Goal: Complete application form: Complete application form

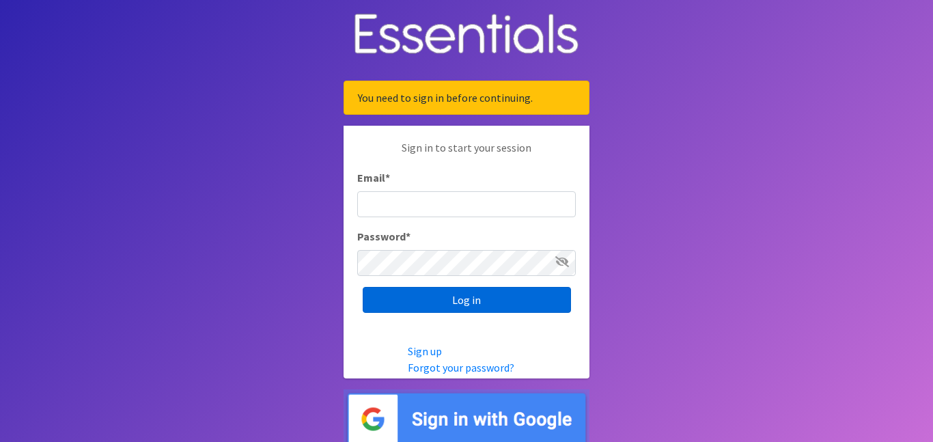
type input "admin@jazzyfusiondance.com"
click at [474, 303] on input "Log in" at bounding box center [467, 300] width 208 height 26
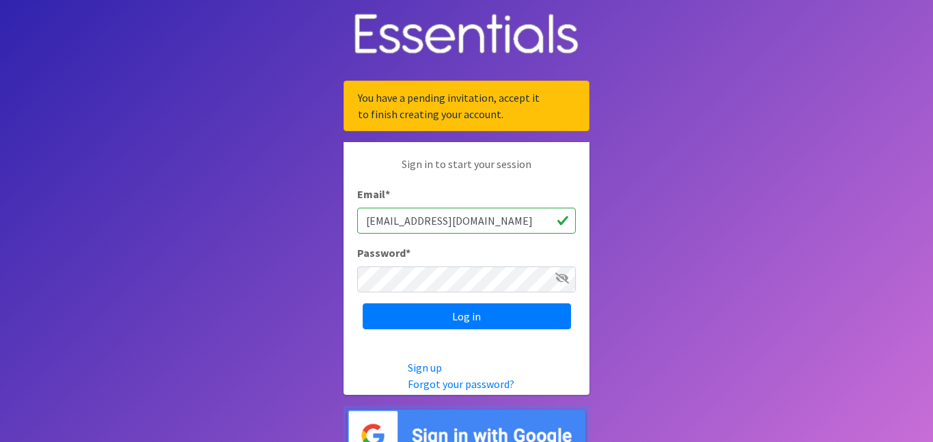
click at [509, 217] on input "admin@jazzyfusiondance.com" at bounding box center [466, 221] width 219 height 26
type input "admin@ballerinasofthebayou.org"
click at [559, 275] on icon at bounding box center [562, 278] width 14 height 11
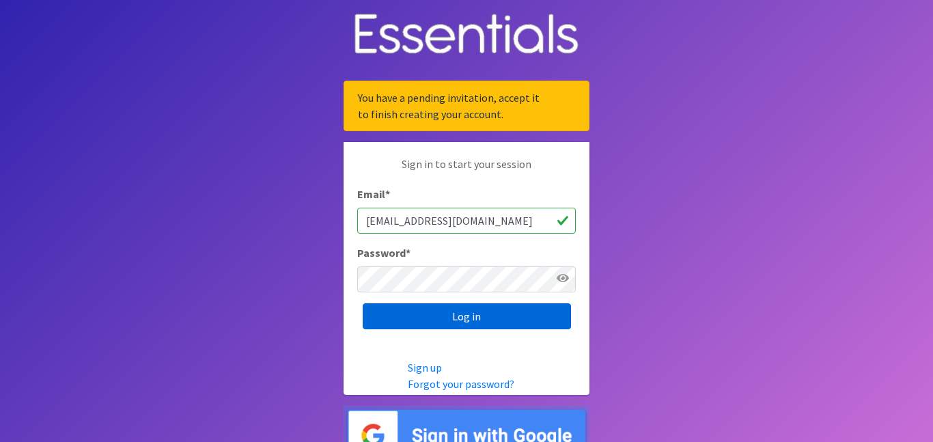
click at [516, 317] on input "Log in" at bounding box center [467, 316] width 208 height 26
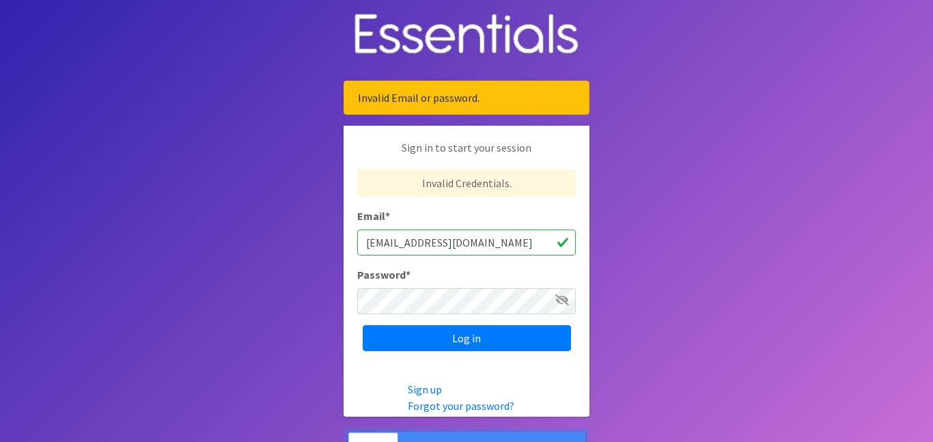
click at [531, 242] on input "admin@ballerinasofthebayou.org" at bounding box center [466, 243] width 219 height 26
type input "[EMAIL_ADDRESS][DOMAIN_NAME]"
click at [560, 298] on icon at bounding box center [562, 299] width 14 height 11
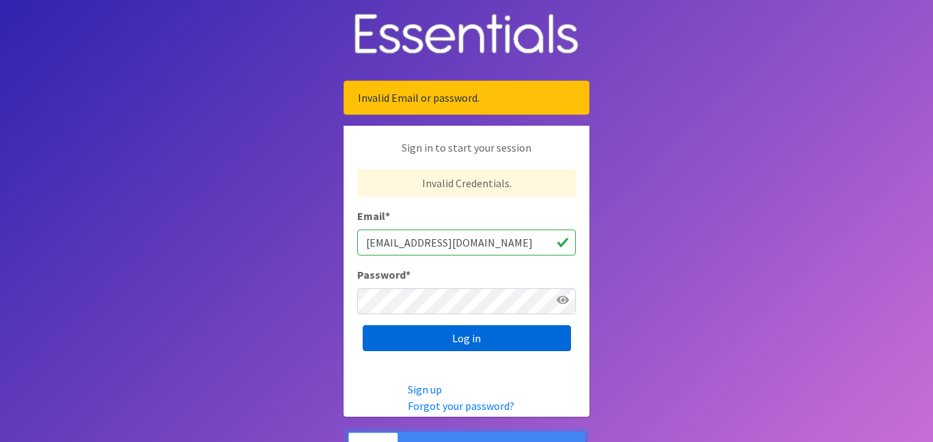
click at [512, 339] on input "Log in" at bounding box center [467, 338] width 208 height 26
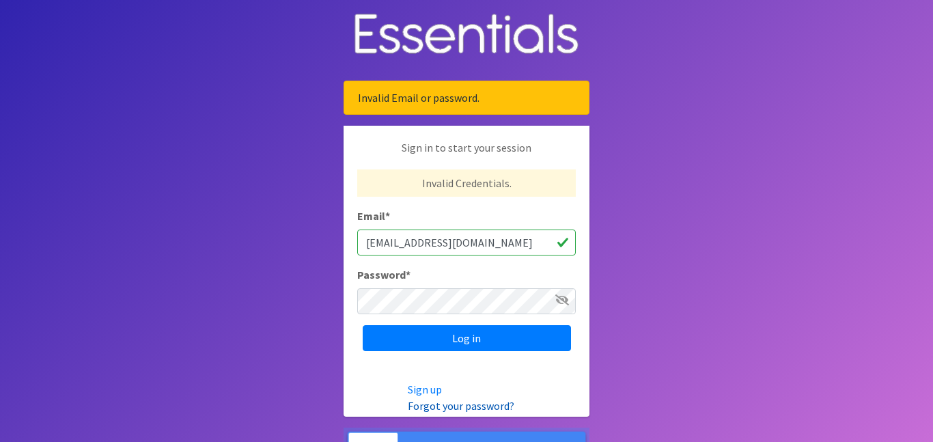
click at [447, 404] on link "Forgot your password?" at bounding box center [461, 406] width 107 height 14
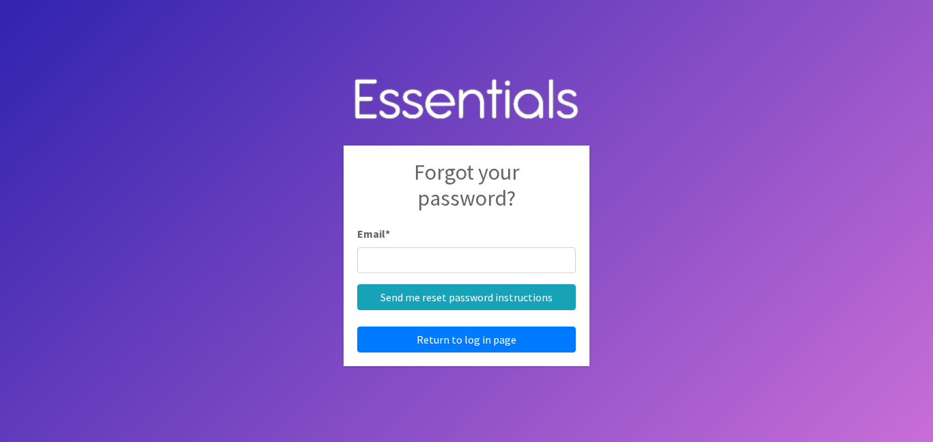
type input "[EMAIL_ADDRESS][DOMAIN_NAME]"
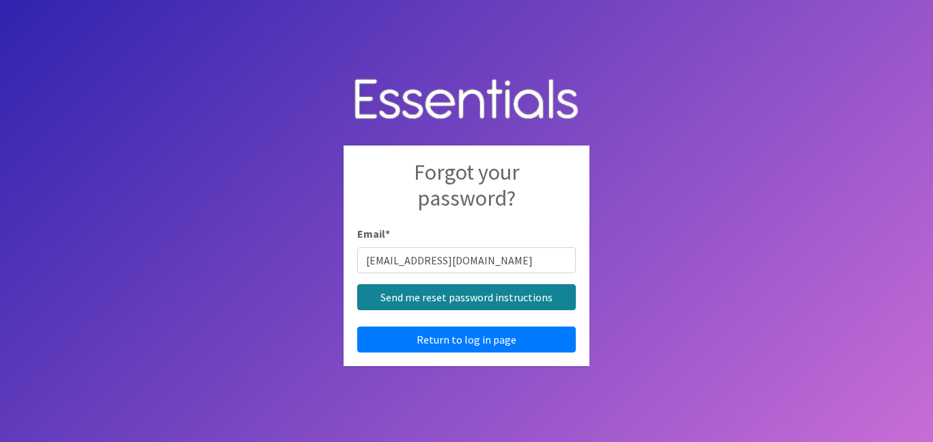
click at [474, 301] on input "Send me reset password instructions" at bounding box center [466, 297] width 219 height 26
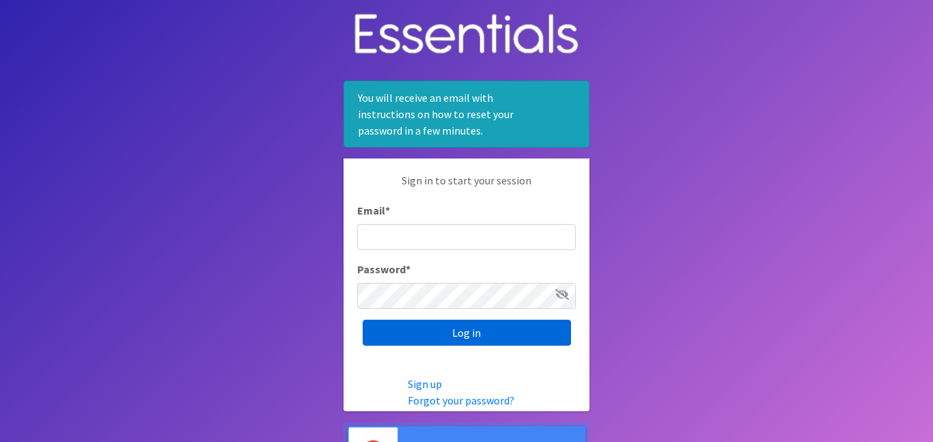
type input "[EMAIL_ADDRESS][DOMAIN_NAME]"
click at [531, 322] on input "Log in" at bounding box center [467, 333] width 208 height 26
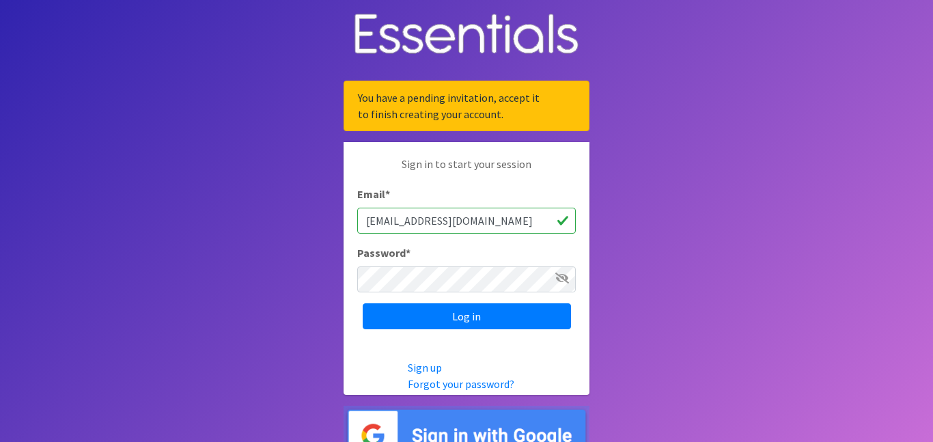
click at [561, 281] on icon at bounding box center [562, 278] width 14 height 11
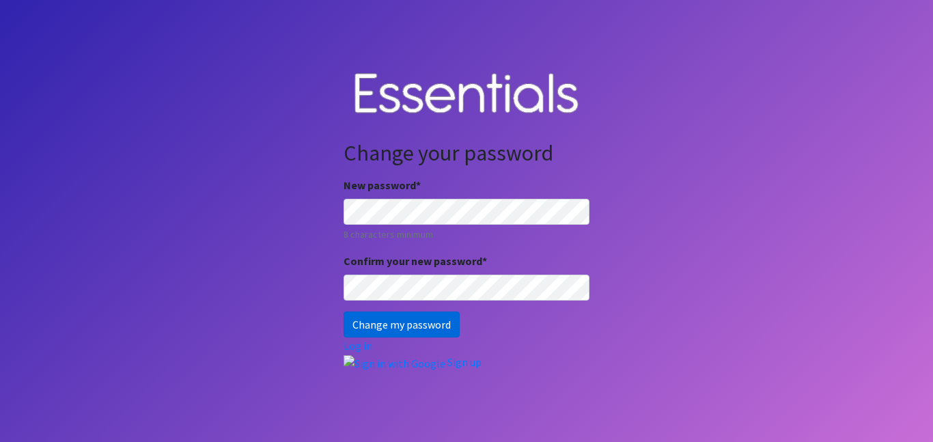
click at [365, 329] on input "Change my password" at bounding box center [402, 324] width 116 height 26
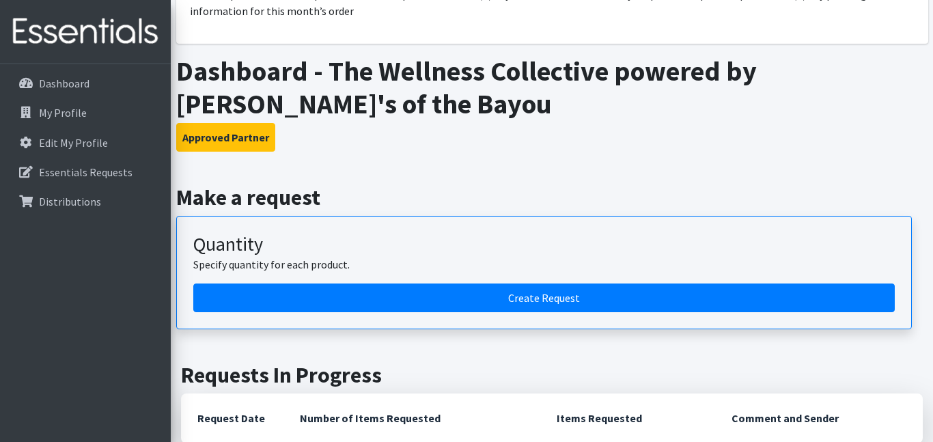
scroll to position [246, 0]
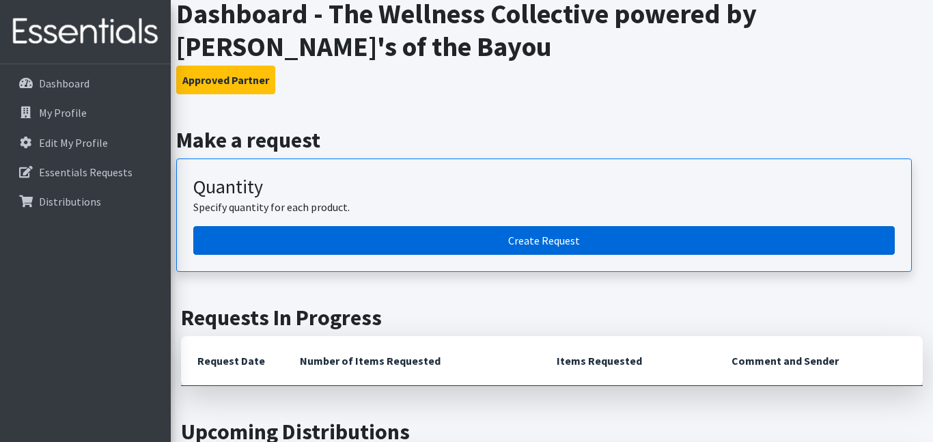
click at [468, 236] on link "Create Request" at bounding box center [544, 240] width 702 height 29
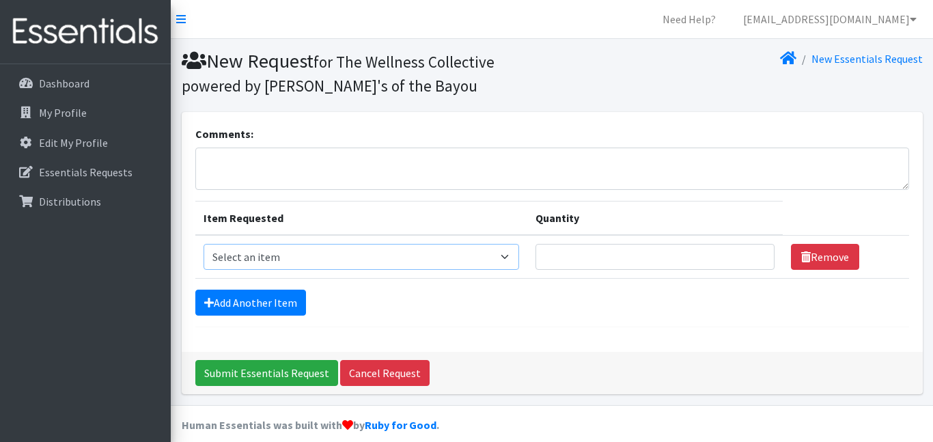
click at [499, 258] on select "Select an item Diaper - 2T/3T Bundle Diapers - 3T/4T Bundle Diapers - 4T/5T Bun…" at bounding box center [362, 257] width 316 height 26
select select "14889"
click at [204, 244] on select "Select an item Diaper - 2T/3T Bundle Diapers - 3T/4T Bundle Diapers - 4T/5T Bun…" at bounding box center [362, 257] width 316 height 26
click at [678, 258] on input "Quantity" at bounding box center [655, 257] width 239 height 26
click at [761, 253] on input "1" at bounding box center [655, 257] width 239 height 26
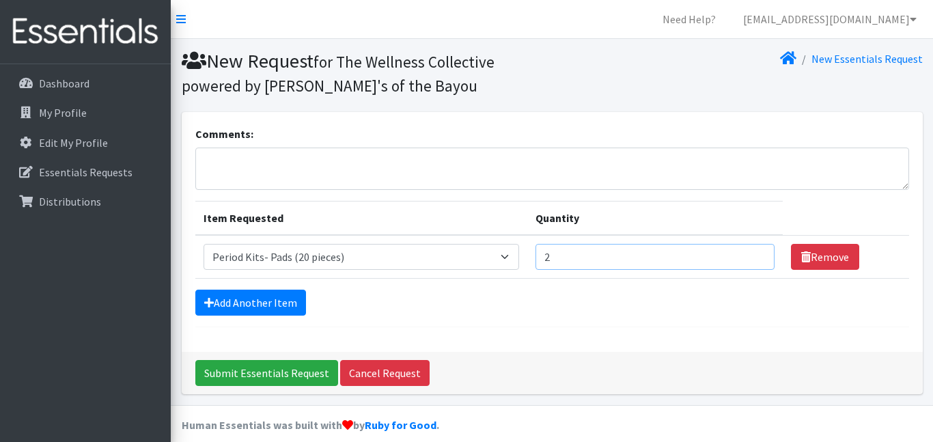
click at [761, 253] on input "2" at bounding box center [655, 257] width 239 height 26
click at [761, 253] on input "6" at bounding box center [655, 257] width 239 height 26
click at [761, 253] on input "7" at bounding box center [655, 257] width 239 height 26
click at [761, 253] on input "8" at bounding box center [655, 257] width 239 height 26
click at [761, 253] on input "9" at bounding box center [655, 257] width 239 height 26
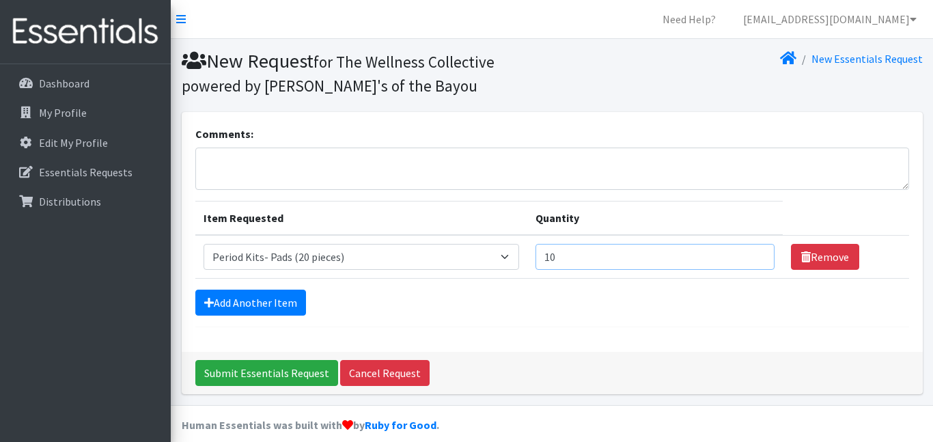
click at [761, 253] on input "10" at bounding box center [655, 257] width 239 height 26
click at [761, 253] on input "11" at bounding box center [655, 257] width 239 height 26
type input "1"
click at [568, 301] on div "Add Another Item" at bounding box center [552, 303] width 714 height 26
click at [559, 258] on input "50" at bounding box center [655, 257] width 239 height 26
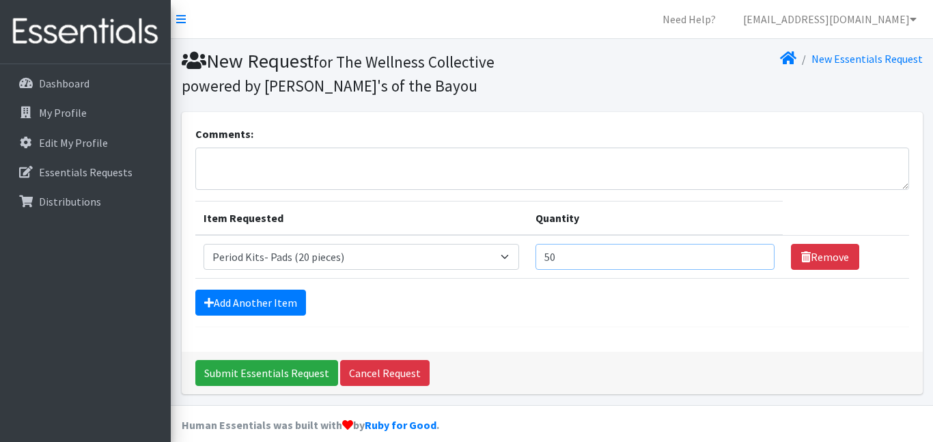
type input "5"
type input "40"
click at [250, 313] on link "Add Another Item" at bounding box center [250, 303] width 111 height 26
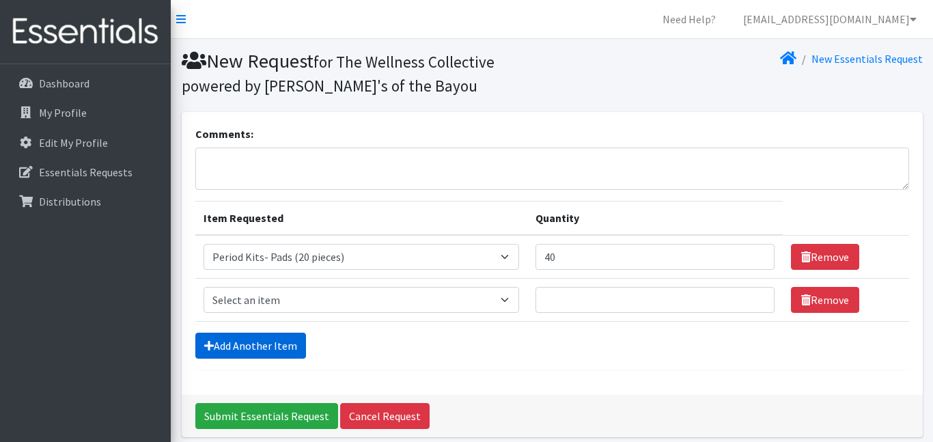
scroll to position [57, 0]
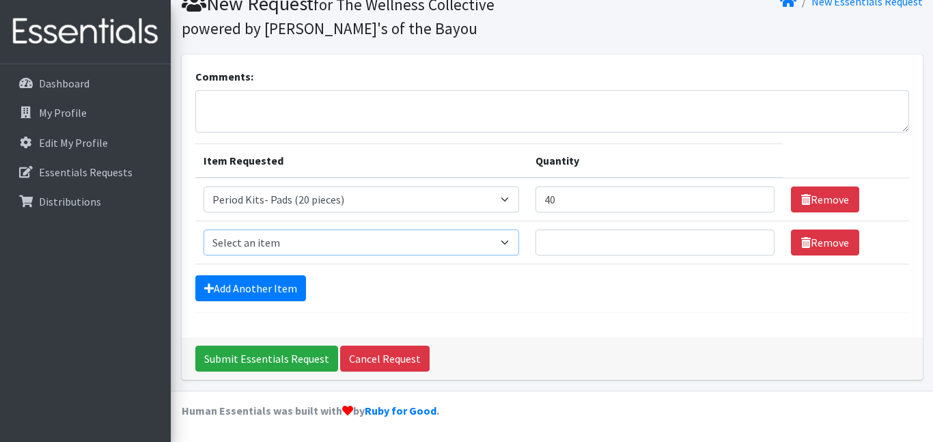
click at [309, 242] on select "Select an item Diaper - 2T/3T Bundle Diapers - 3T/4T Bundle Diapers - 4T/5T Bun…" at bounding box center [362, 243] width 316 height 26
select select "14875"
click at [204, 230] on select "Select an item Diaper - 2T/3T Bundle Diapers - 3T/4T Bundle Diapers - 4T/5T Bun…" at bounding box center [362, 243] width 316 height 26
click at [762, 240] on input "1" at bounding box center [655, 243] width 239 height 26
click at [762, 240] on input "2" at bounding box center [655, 243] width 239 height 26
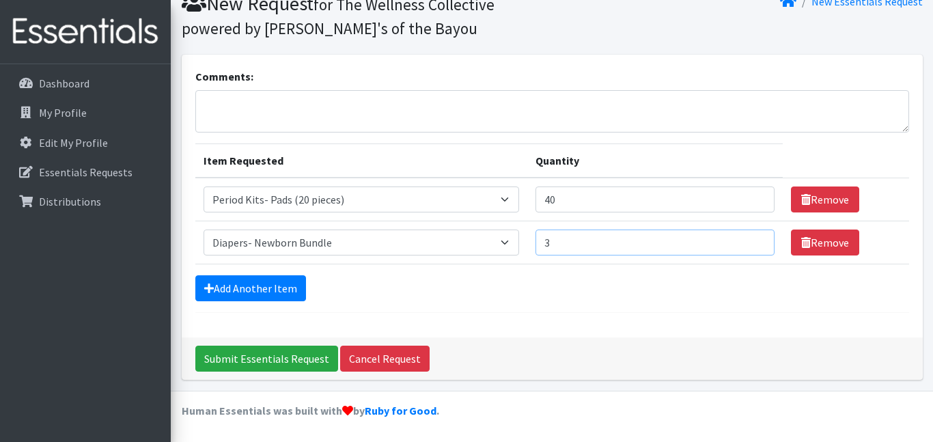
click at [762, 240] on input "3" at bounding box center [655, 243] width 239 height 26
click at [762, 240] on input "4" at bounding box center [655, 243] width 239 height 26
click at [762, 240] on input "5" at bounding box center [655, 243] width 239 height 26
click at [762, 240] on input "6" at bounding box center [655, 243] width 239 height 26
click at [762, 240] on input "7" at bounding box center [655, 243] width 239 height 26
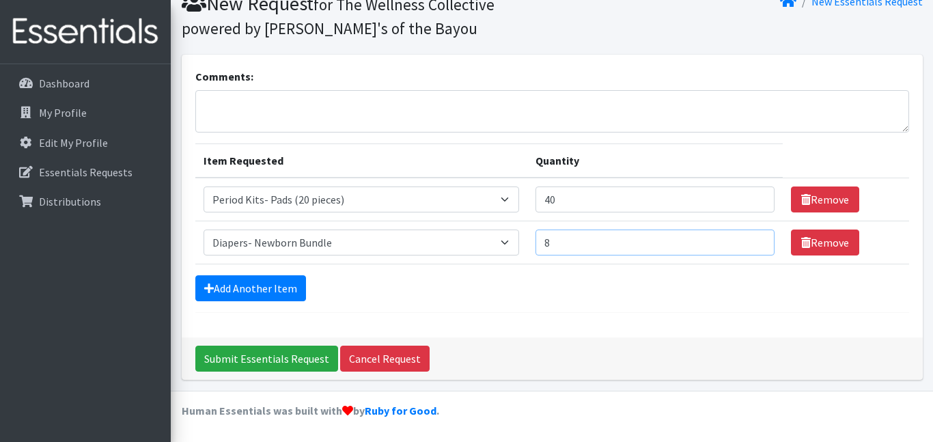
type input "8"
click at [762, 240] on input "8" at bounding box center [655, 243] width 239 height 26
click at [227, 286] on link "Add Another Item" at bounding box center [250, 288] width 111 height 26
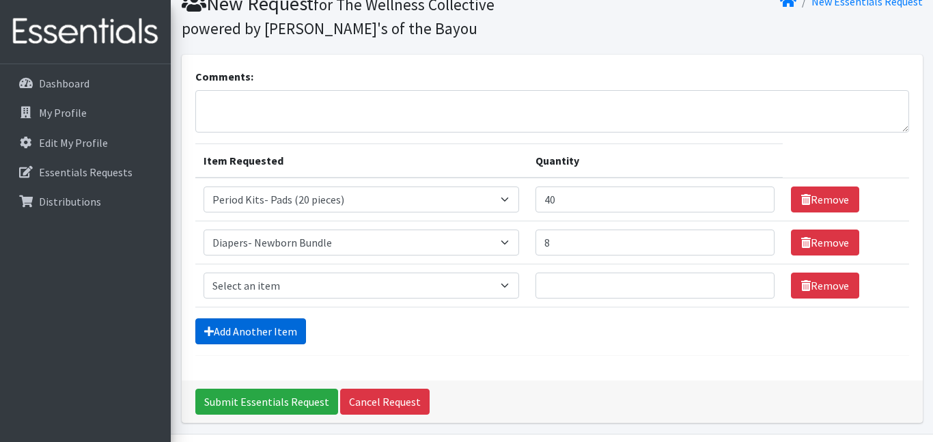
scroll to position [100, 0]
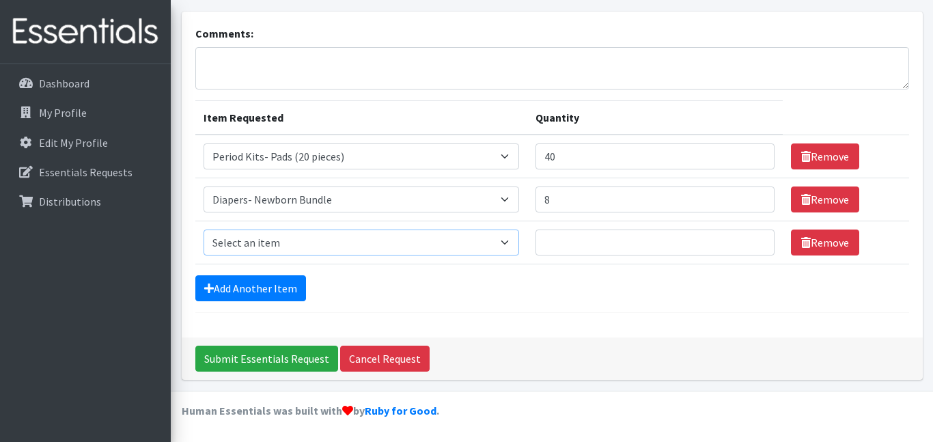
click at [504, 237] on select "Select an item Diaper - 2T/3T Bundle Diapers - 3T/4T Bundle Diapers - 4T/5T Bun…" at bounding box center [362, 243] width 316 height 26
select select "14872"
click at [204, 230] on select "Select an item Diaper - 2T/3T Bundle Diapers - 3T/4T Bundle Diapers - 4T/5T Bun…" at bounding box center [362, 243] width 316 height 26
click at [608, 245] on input "Quantity" at bounding box center [655, 243] width 239 height 26
type input "16"
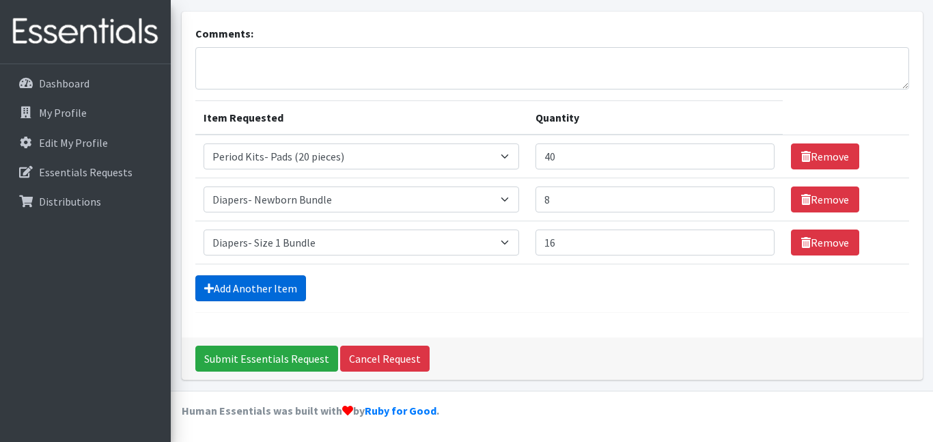
click at [288, 288] on link "Add Another Item" at bounding box center [250, 288] width 111 height 26
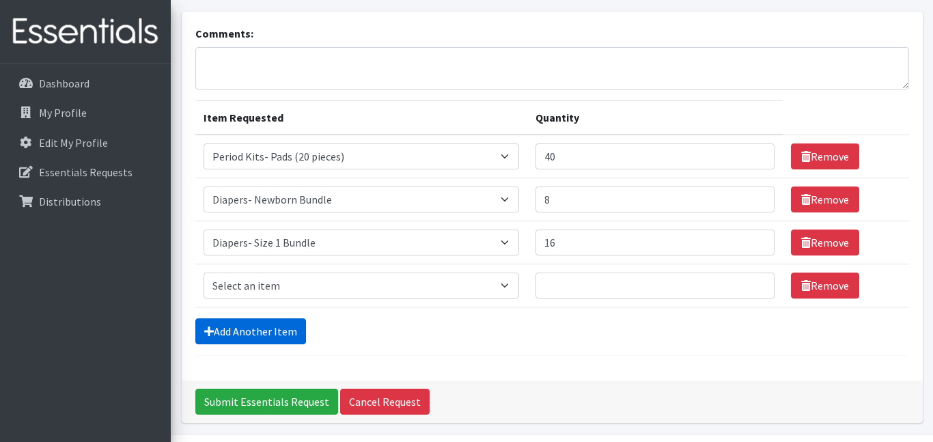
scroll to position [143, 0]
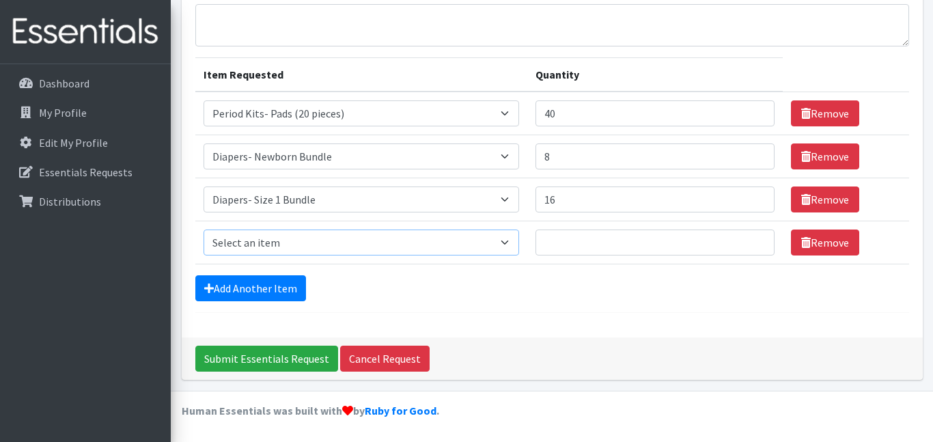
click at [499, 242] on select "Select an item Diaper - 2T/3T Bundle Diapers - 3T/4T Bundle Diapers - 4T/5T Bun…" at bounding box center [362, 243] width 316 height 26
select select "14873"
click at [204, 230] on select "Select an item Diaper - 2T/3T Bundle Diapers - 3T/4T Bundle Diapers - 4T/5T Bun…" at bounding box center [362, 243] width 316 height 26
click at [570, 242] on input "Quantity" at bounding box center [655, 243] width 239 height 26
type input "16"
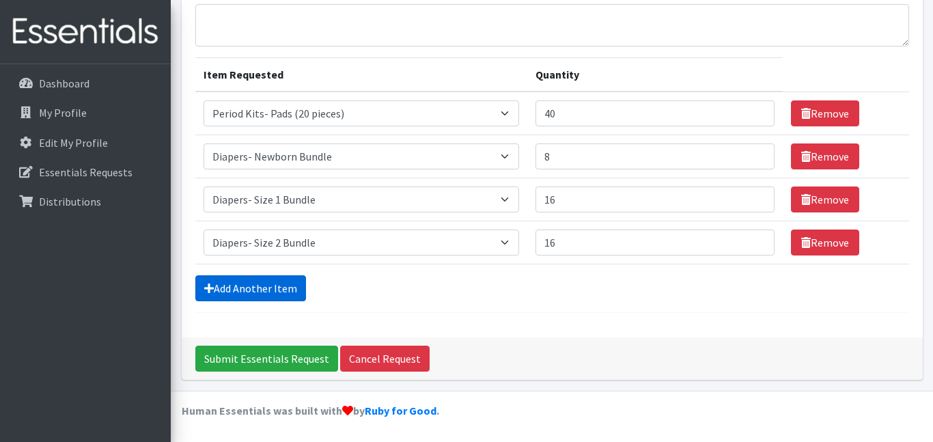
click at [285, 287] on link "Add Another Item" at bounding box center [250, 288] width 111 height 26
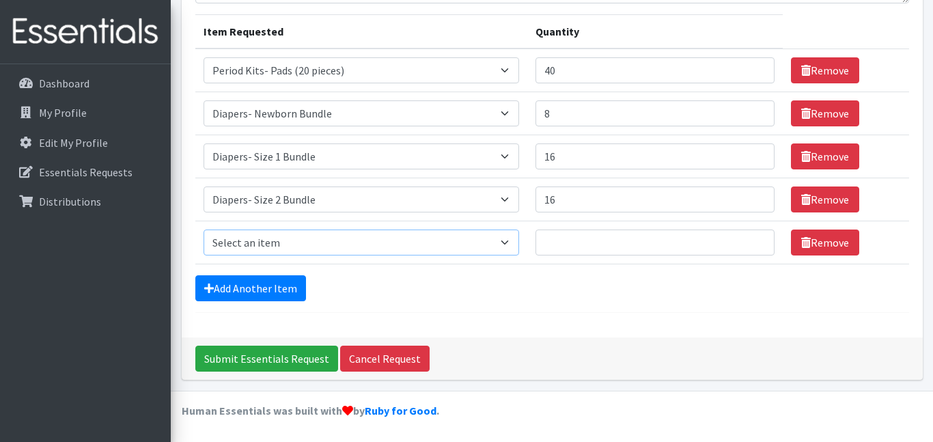
click at [501, 241] on select "Select an item Diaper - 2T/3T Bundle Diapers - 3T/4T Bundle Diapers - 4T/5T Bun…" at bounding box center [362, 243] width 316 height 26
select select "14874"
click at [204, 230] on select "Select an item Diaper - 2T/3T Bundle Diapers - 3T/4T Bundle Diapers - 4T/5T Bun…" at bounding box center [362, 243] width 316 height 26
click at [570, 246] on input "Quantity" at bounding box center [655, 243] width 239 height 26
type input "26"
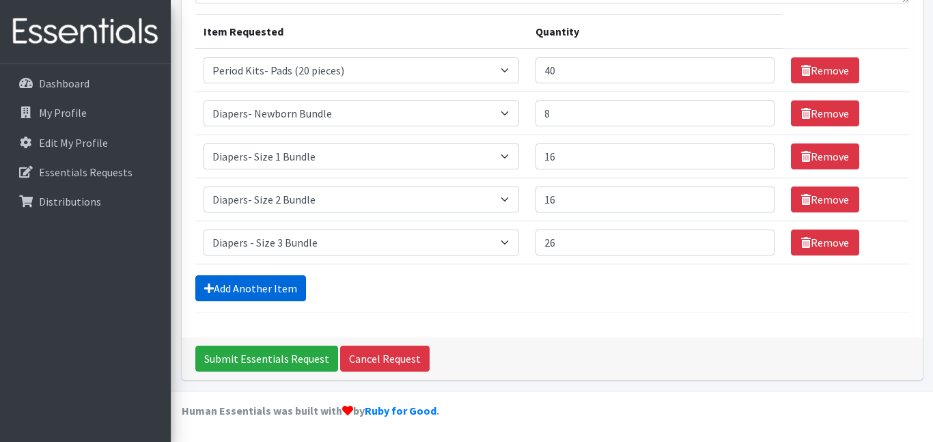
click at [281, 285] on link "Add Another Item" at bounding box center [250, 288] width 111 height 26
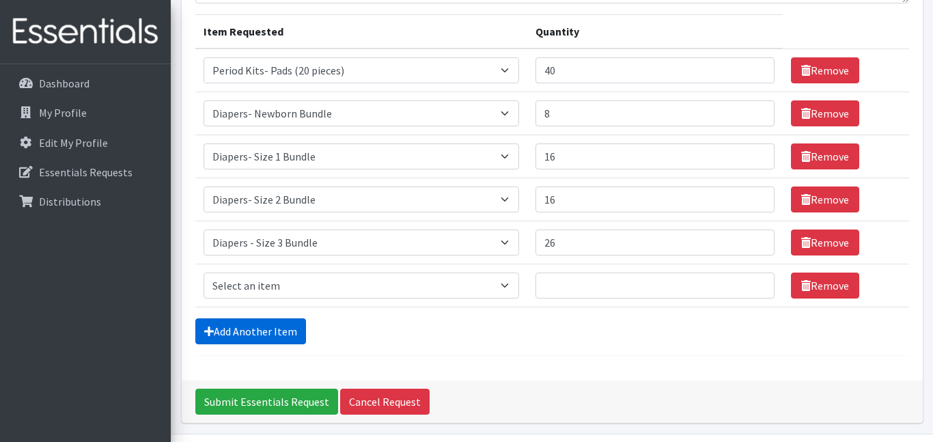
scroll to position [230, 0]
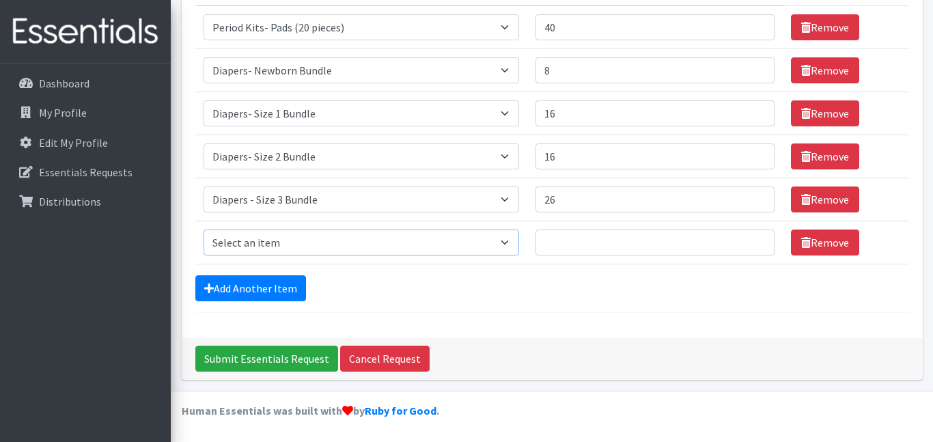
click at [500, 240] on select "Select an item Diaper - 2T/3T Bundle Diapers - 3T/4T Bundle Diapers - 4T/5T Bun…" at bounding box center [362, 243] width 316 height 26
select select "14876"
click at [204, 230] on select "Select an item Diaper - 2T/3T Bundle Diapers - 3T/4T Bundle Diapers - 4T/5T Bun…" at bounding box center [362, 243] width 316 height 26
click at [592, 224] on td "Quantity" at bounding box center [654, 242] width 255 height 43
click at [589, 238] on input "Quantity" at bounding box center [655, 243] width 239 height 26
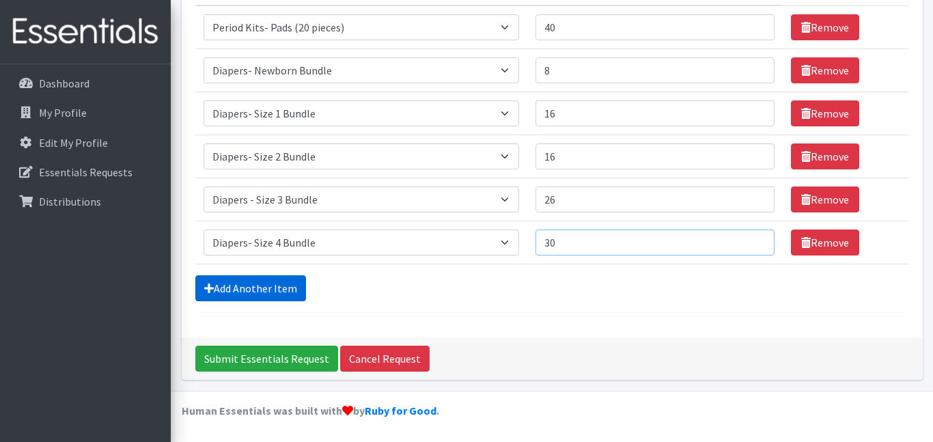
type input "30"
click at [293, 288] on link "Add Another Item" at bounding box center [250, 288] width 111 height 26
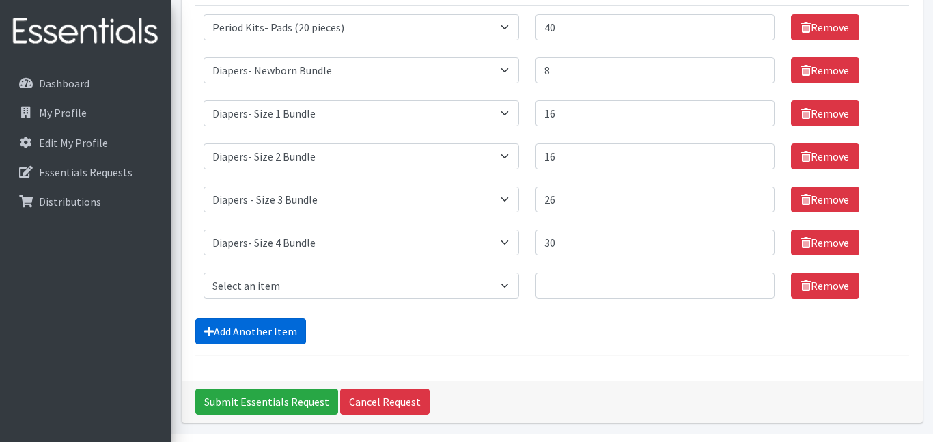
scroll to position [273, 0]
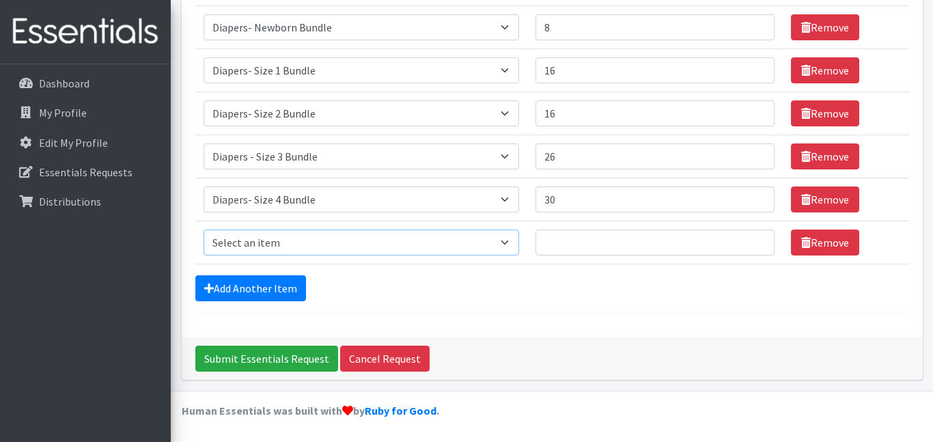
click at [495, 238] on select "Select an item Diaper - 2T/3T Bundle Diapers - 3T/4T Bundle Diapers - 4T/5T Bun…" at bounding box center [362, 243] width 316 height 26
select select "14877"
click at [204, 230] on select "Select an item Diaper - 2T/3T Bundle Diapers - 3T/4T Bundle Diapers - 4T/5T Bun…" at bounding box center [362, 243] width 316 height 26
click at [578, 247] on input "Quantity" at bounding box center [655, 243] width 239 height 26
type input "30"
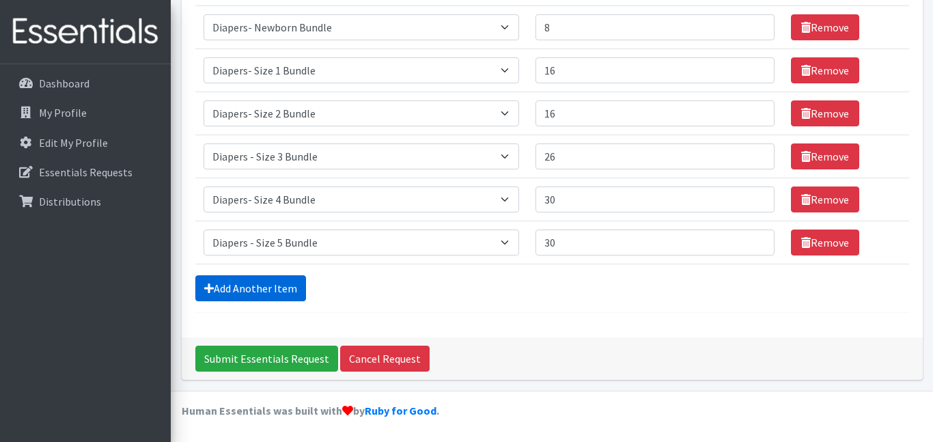
click at [240, 287] on link "Add Another Item" at bounding box center [250, 288] width 111 height 26
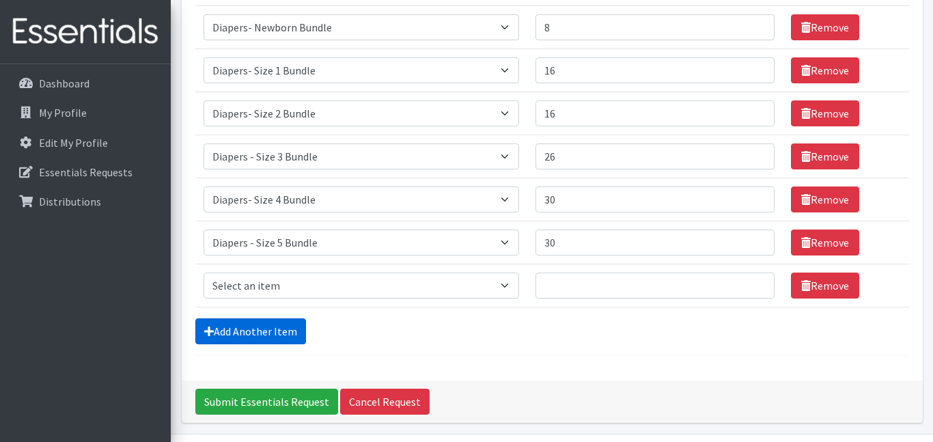
scroll to position [316, 0]
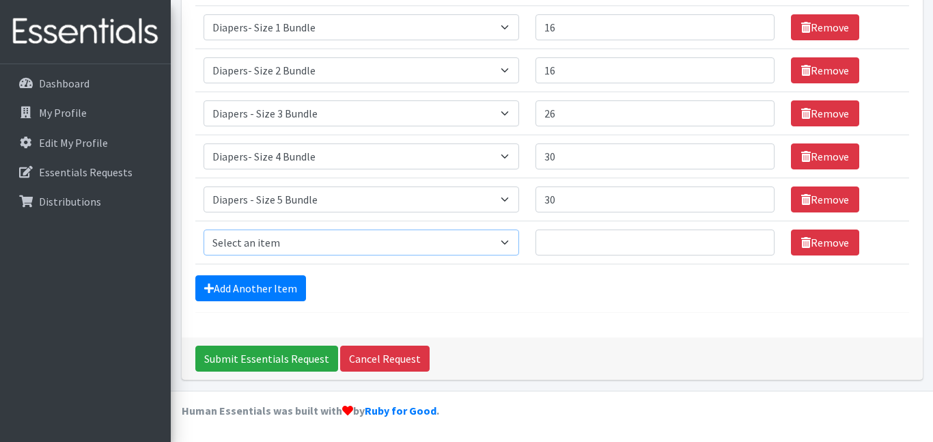
click at [499, 240] on select "Select an item Diaper - 2T/3T Bundle Diapers - 3T/4T Bundle Diapers - 4T/5T Bun…" at bounding box center [362, 243] width 316 height 26
select select "14878"
click at [204, 230] on select "Select an item Diaper - 2T/3T Bundle Diapers - 3T/4T Bundle Diapers - 4T/5T Bun…" at bounding box center [362, 243] width 316 height 26
click at [564, 238] on input "Quantity" at bounding box center [655, 243] width 239 height 26
type input "30"
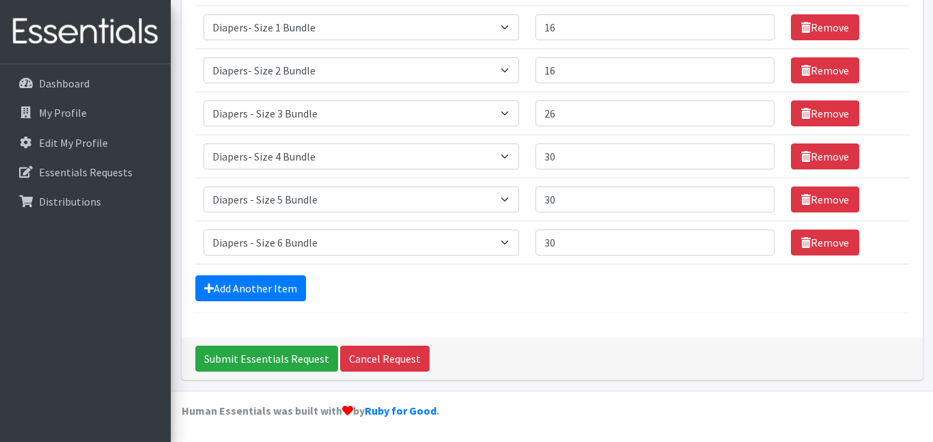
click at [362, 266] on form "Comments: Item Requested Quantity Item Requested Select an item Diaper - 2T/3T …" at bounding box center [552, 61] width 714 height 503
click at [280, 289] on link "Add Another Item" at bounding box center [250, 288] width 111 height 26
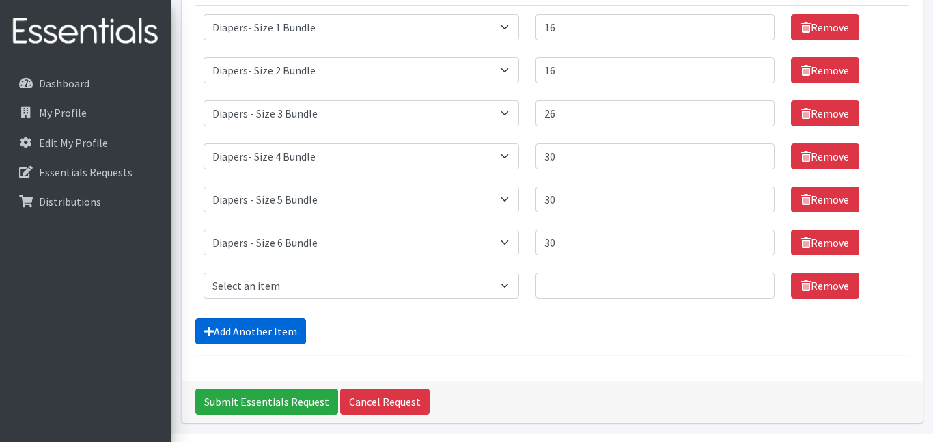
scroll to position [359, 0]
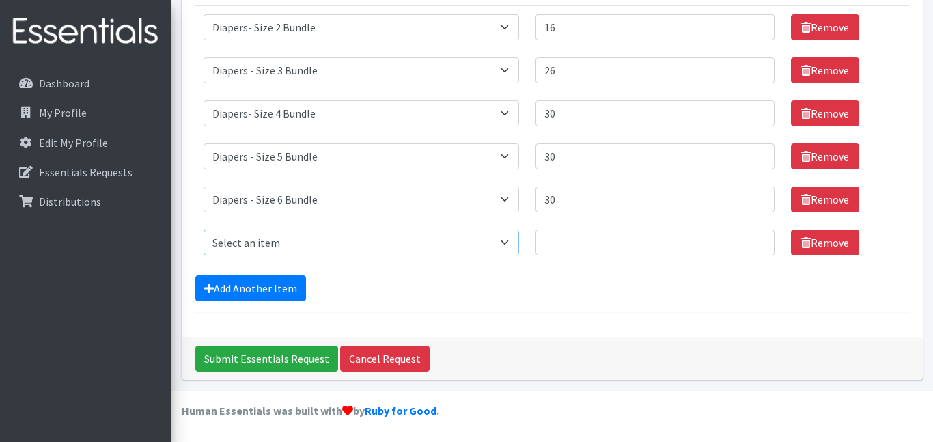
click at [493, 239] on select "Select an item Diaper - 2T/3T Bundle Diapers - 3T/4T Bundle Diapers - 4T/5T Bun…" at bounding box center [362, 243] width 316 height 26
select select "14879"
click at [204, 230] on select "Select an item Diaper - 2T/3T Bundle Diapers - 3T/4T Bundle Diapers - 4T/5T Bun…" at bounding box center [362, 243] width 316 height 26
click at [557, 238] on input "Quantity" at bounding box center [655, 243] width 239 height 26
type input "30"
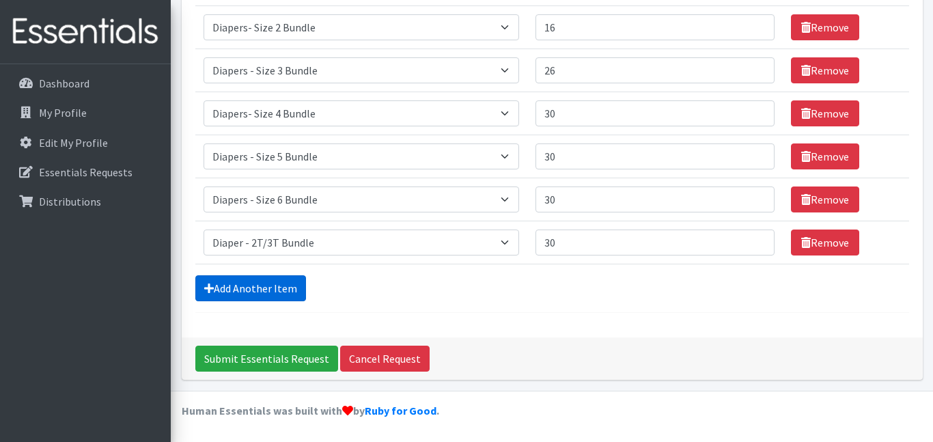
click at [293, 291] on link "Add Another Item" at bounding box center [250, 288] width 111 height 26
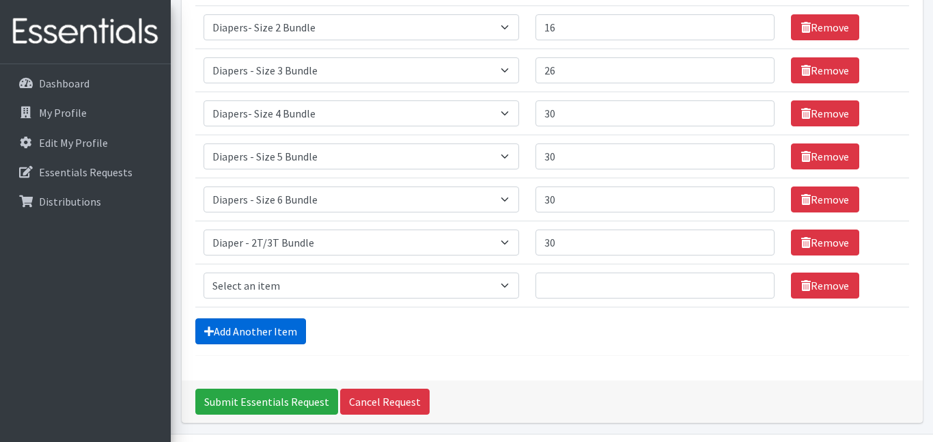
scroll to position [402, 0]
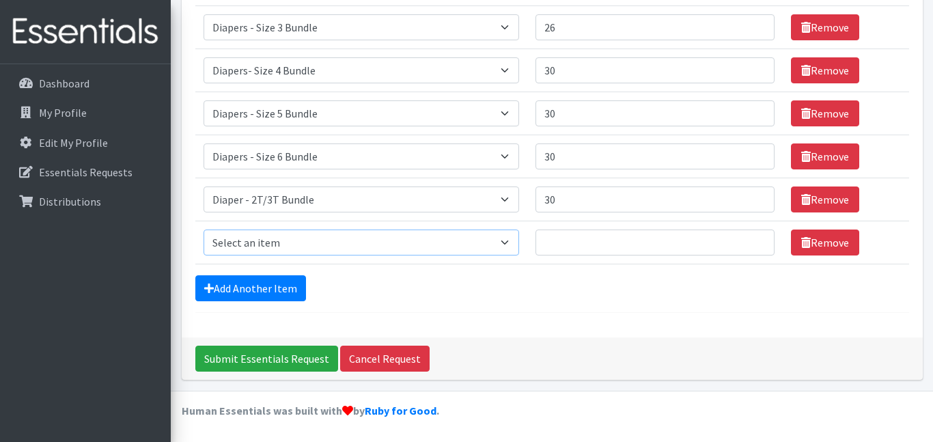
click at [500, 242] on select "Select an item Diaper - 2T/3T Bundle Diapers - 3T/4T Bundle Diapers - 4T/5T Bun…" at bounding box center [362, 243] width 316 height 26
select select "14880"
click at [204, 230] on select "Select an item Diaper - 2T/3T Bundle Diapers - 3T/4T Bundle Diapers - 4T/5T Bun…" at bounding box center [362, 243] width 316 height 26
click at [562, 241] on input "Quantity" at bounding box center [655, 243] width 239 height 26
click at [561, 205] on input "30" at bounding box center [655, 199] width 239 height 26
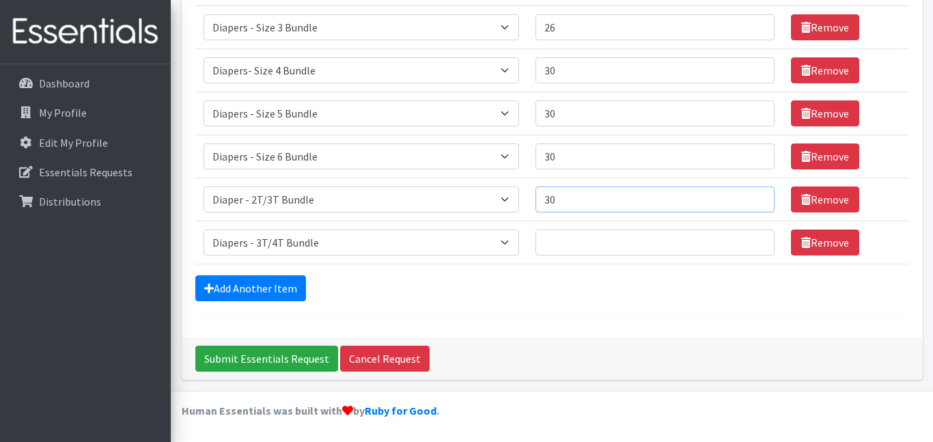
type input "3"
click at [538, 240] on input "Quantity" at bounding box center [655, 243] width 239 height 26
click at [567, 198] on input "25" at bounding box center [655, 199] width 239 height 26
type input "20"
click at [538, 238] on input "Quantity" at bounding box center [655, 243] width 239 height 26
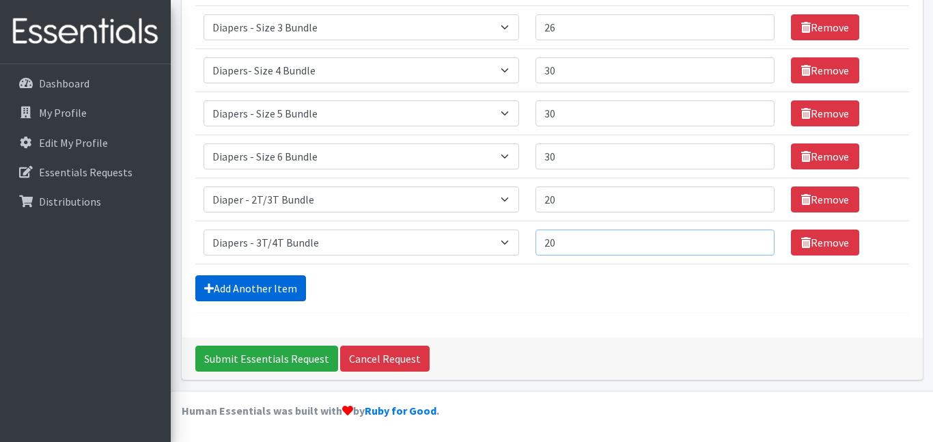
type input "20"
click at [276, 286] on link "Add Another Item" at bounding box center [250, 288] width 111 height 26
click at [497, 242] on select "Select an item Diaper - 2T/3T Bundle Diapers - 3T/4T Bundle Diapers - 4T/5T Bun…" at bounding box center [362, 243] width 316 height 26
select select "14881"
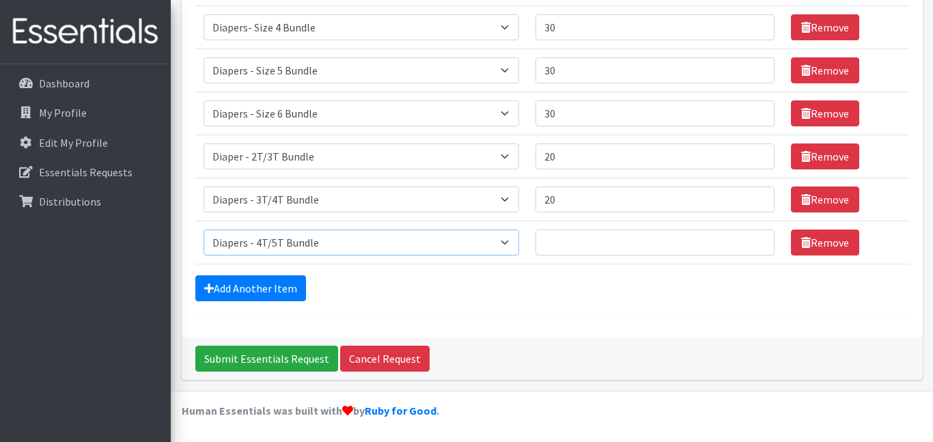
click at [204, 230] on select "Select an item Diaper - 2T/3T Bundle Diapers - 3T/4T Bundle Diapers - 4T/5T Bun…" at bounding box center [362, 243] width 316 height 26
click at [549, 245] on input "Quantity" at bounding box center [655, 243] width 239 height 26
type input "20"
click at [559, 158] on input "20" at bounding box center [655, 156] width 239 height 26
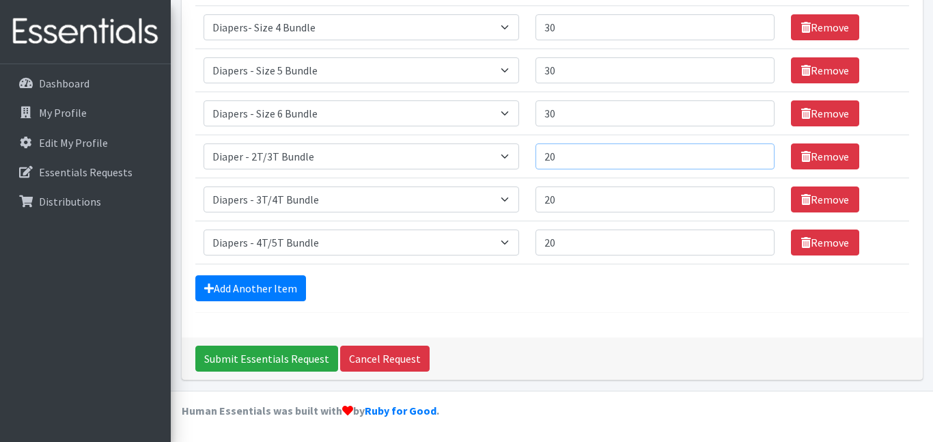
type input "2"
type input "25"
click at [559, 193] on input "20" at bounding box center [655, 199] width 239 height 26
type input "2"
type input "25"
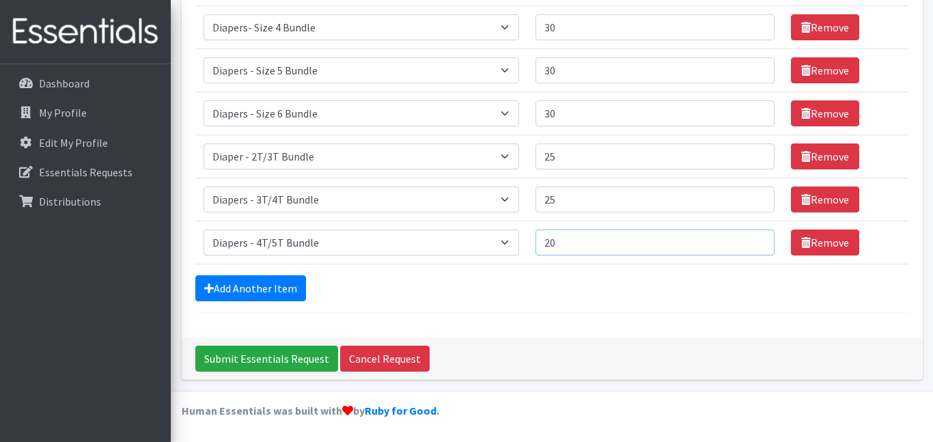
click at [559, 236] on input "20" at bounding box center [655, 243] width 239 height 26
type input "2"
type input "25"
click at [504, 280] on div "Add Another Item" at bounding box center [552, 288] width 714 height 26
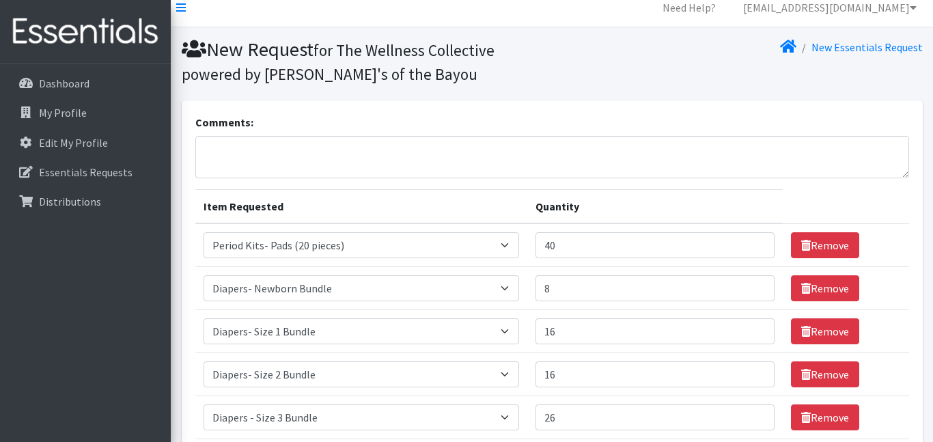
scroll to position [0, 0]
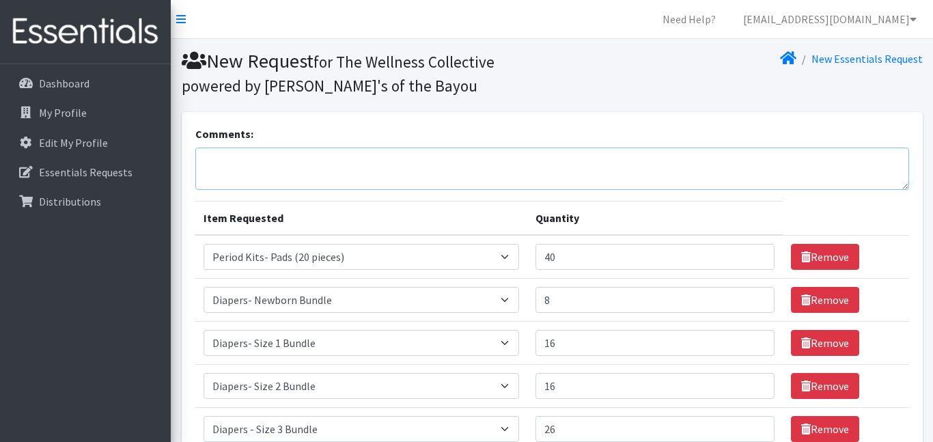
click at [436, 163] on textarea "Comments:" at bounding box center [552, 169] width 714 height 42
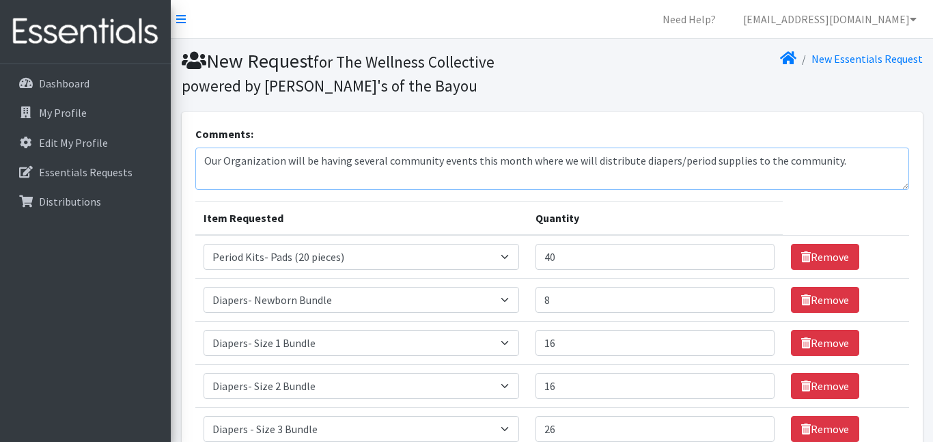
type textarea "Our Organization will be having several community events this month where we wi…"
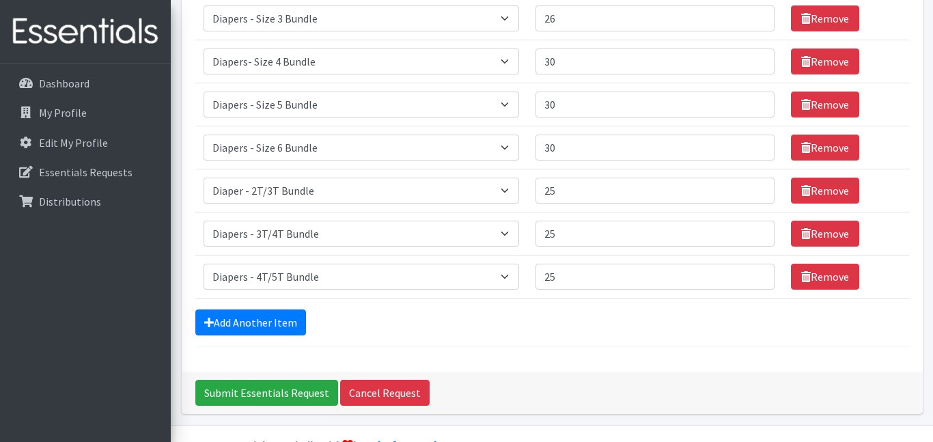
scroll to position [417, 0]
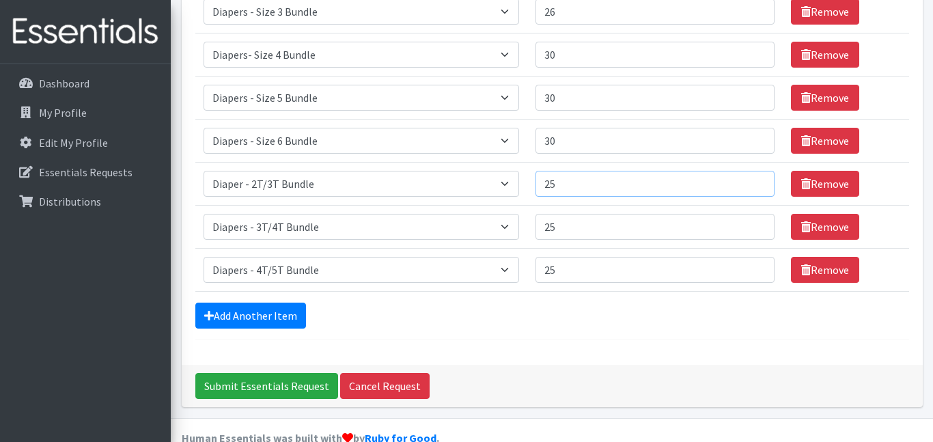
click at [570, 180] on input "25" at bounding box center [655, 184] width 239 height 26
type input "2"
type input "28"
click at [556, 219] on input "25" at bounding box center [655, 227] width 239 height 26
type input "2"
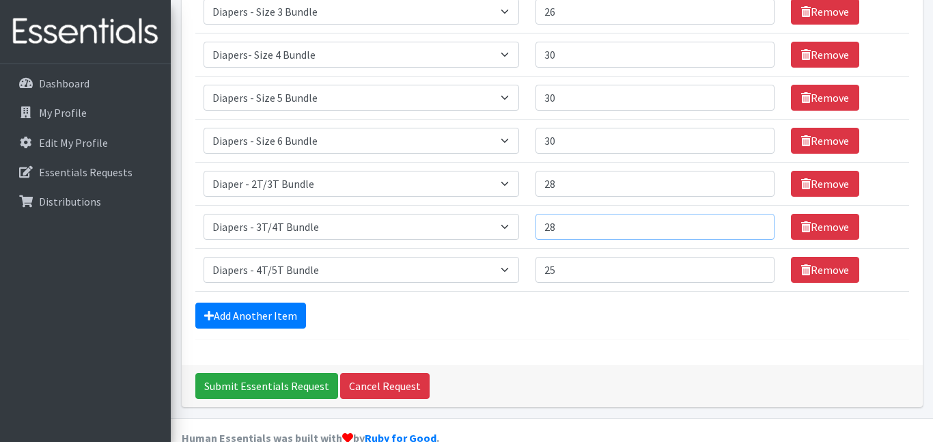
type input "28"
click at [553, 264] on input "25" at bounding box center [655, 270] width 239 height 26
type input "2"
type input "28"
click at [554, 309] on div "Add Another Item" at bounding box center [552, 316] width 714 height 26
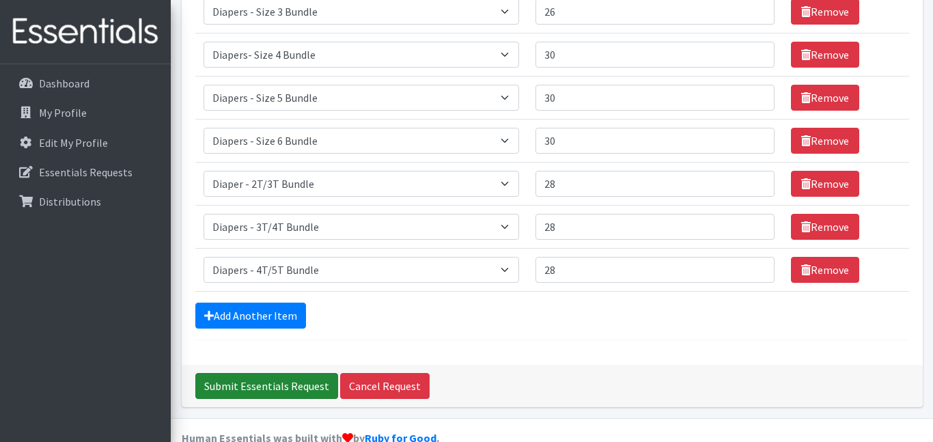
click at [232, 384] on input "Submit Essentials Request" at bounding box center [266, 386] width 143 height 26
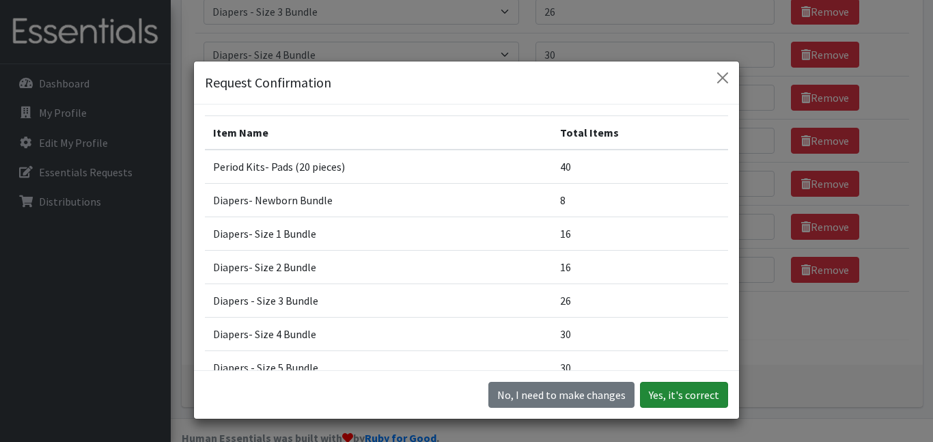
click at [671, 395] on button "Yes, it's correct" at bounding box center [684, 395] width 88 height 26
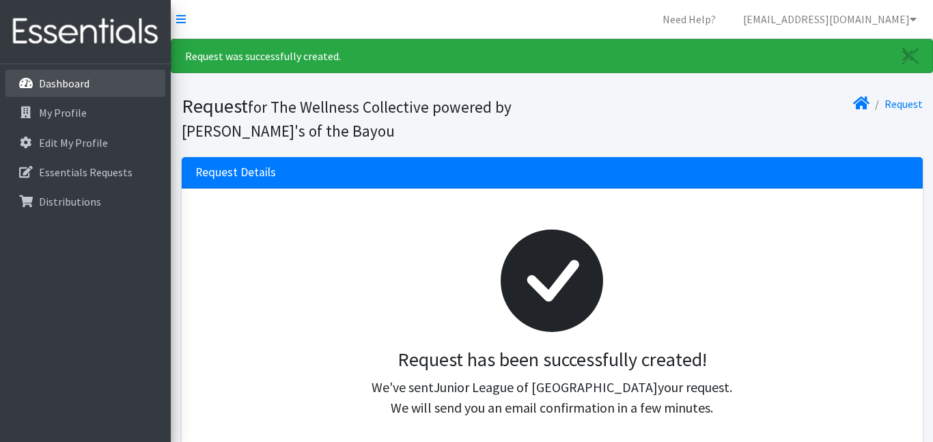
click at [56, 85] on p "Dashboard" at bounding box center [64, 84] width 51 height 14
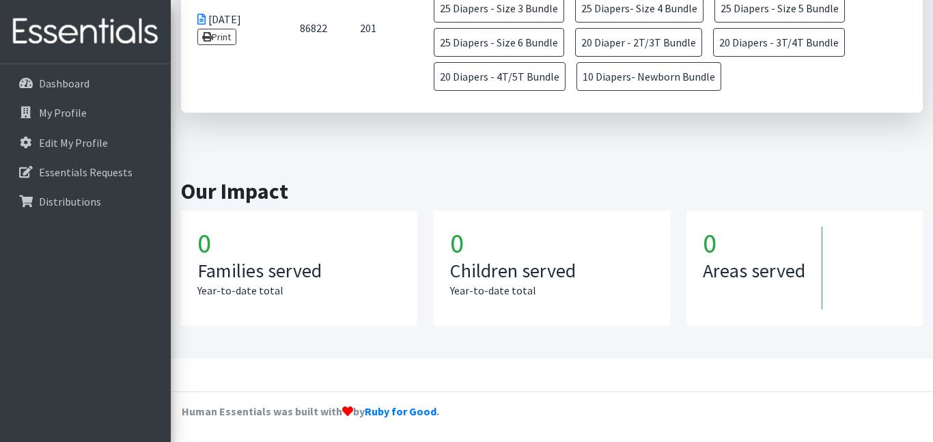
scroll to position [1771, 0]
click at [226, 242] on h1 "0" at bounding box center [299, 242] width 204 height 33
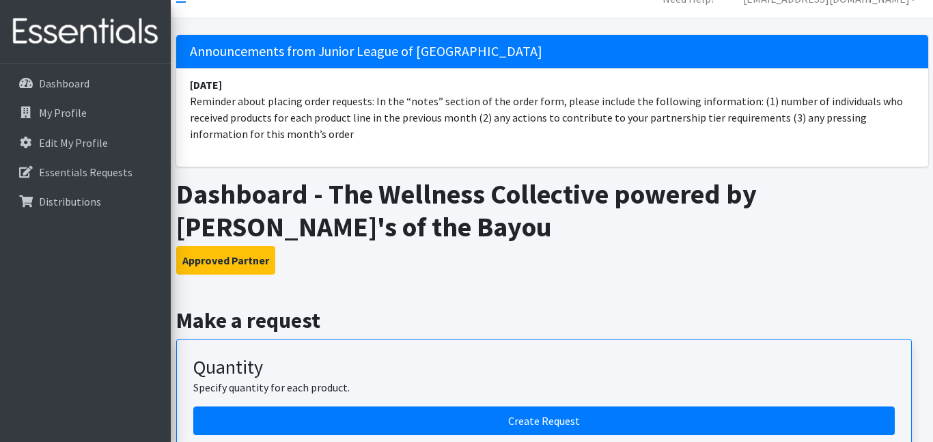
scroll to position [0, 0]
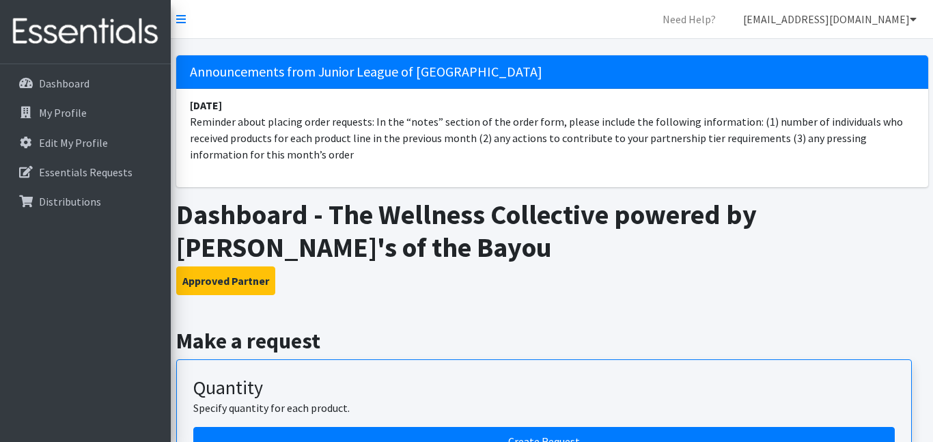
click at [911, 19] on icon at bounding box center [913, 19] width 7 height 11
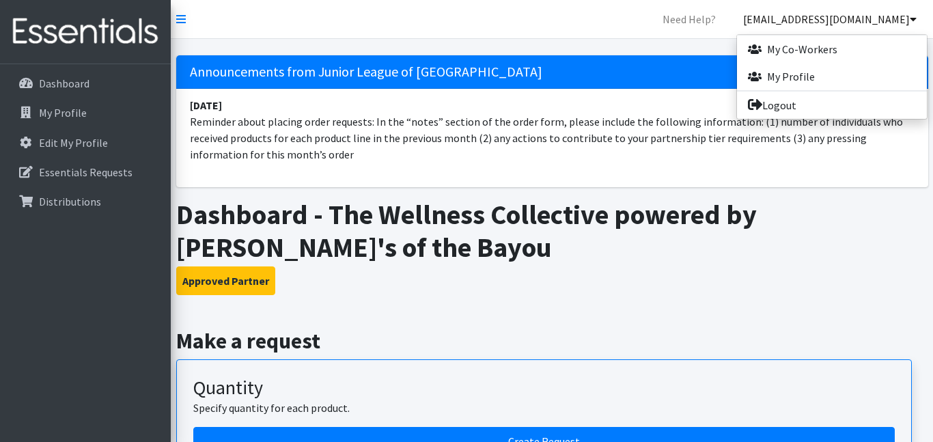
click at [593, 16] on nav "Need Help? [EMAIL_ADDRESS][DOMAIN_NAME] My Co-Workers My Profile Logout" at bounding box center [552, 19] width 762 height 39
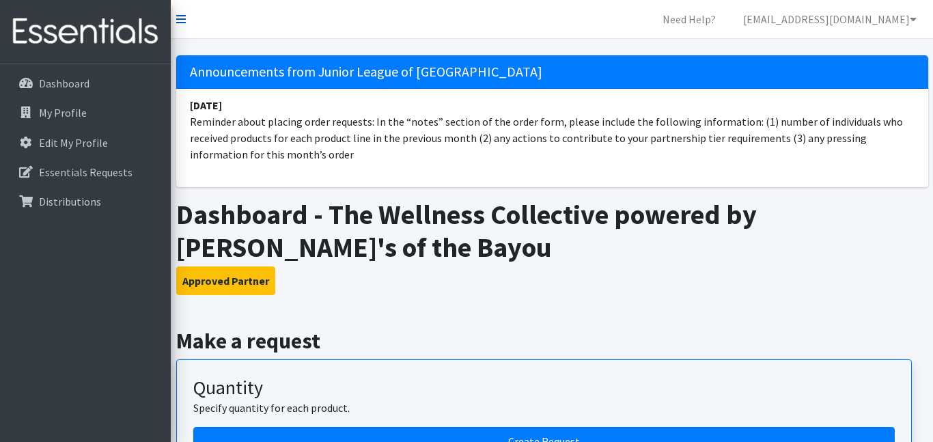
click at [180, 18] on icon at bounding box center [181, 19] width 10 height 11
